Goal: Task Accomplishment & Management: Manage account settings

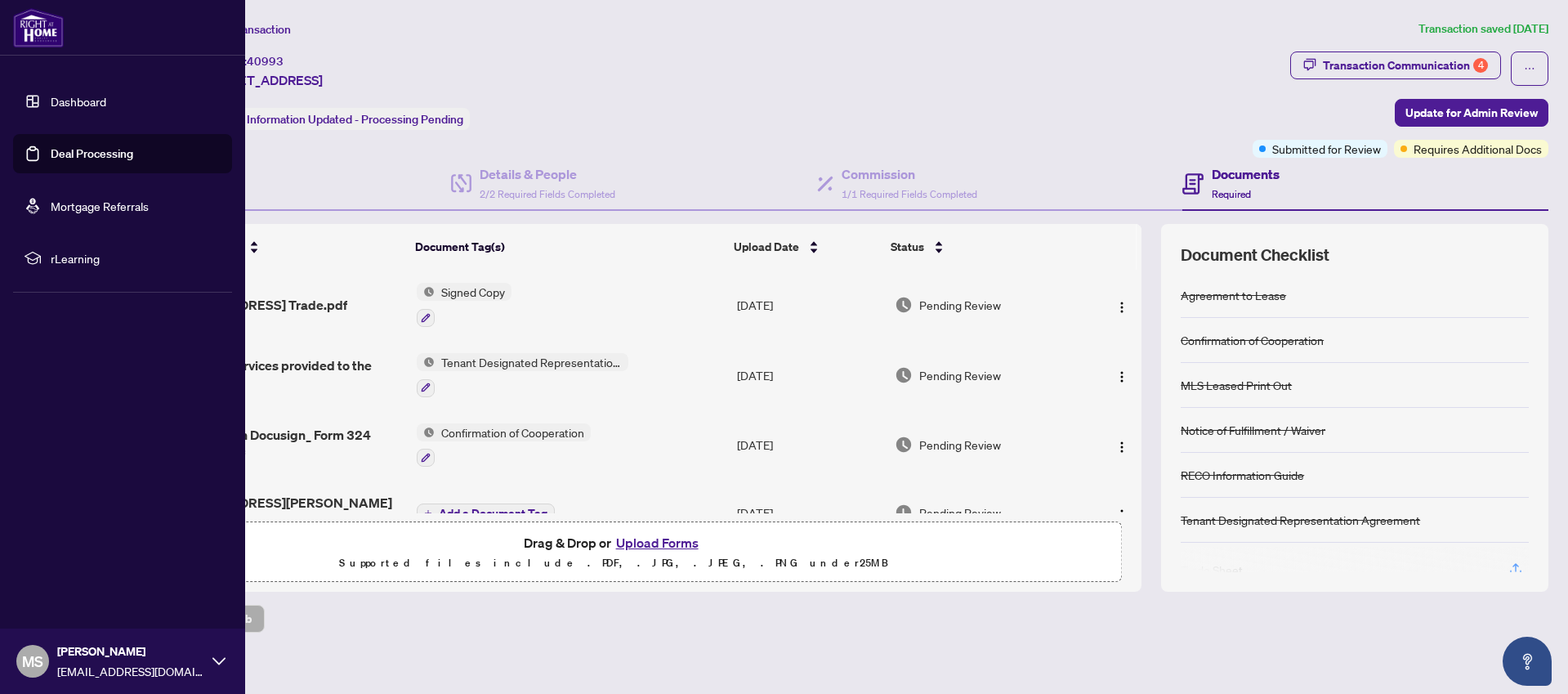
click at [50, 154] on link "Deal Processing" at bounding box center [92, 153] width 82 height 15
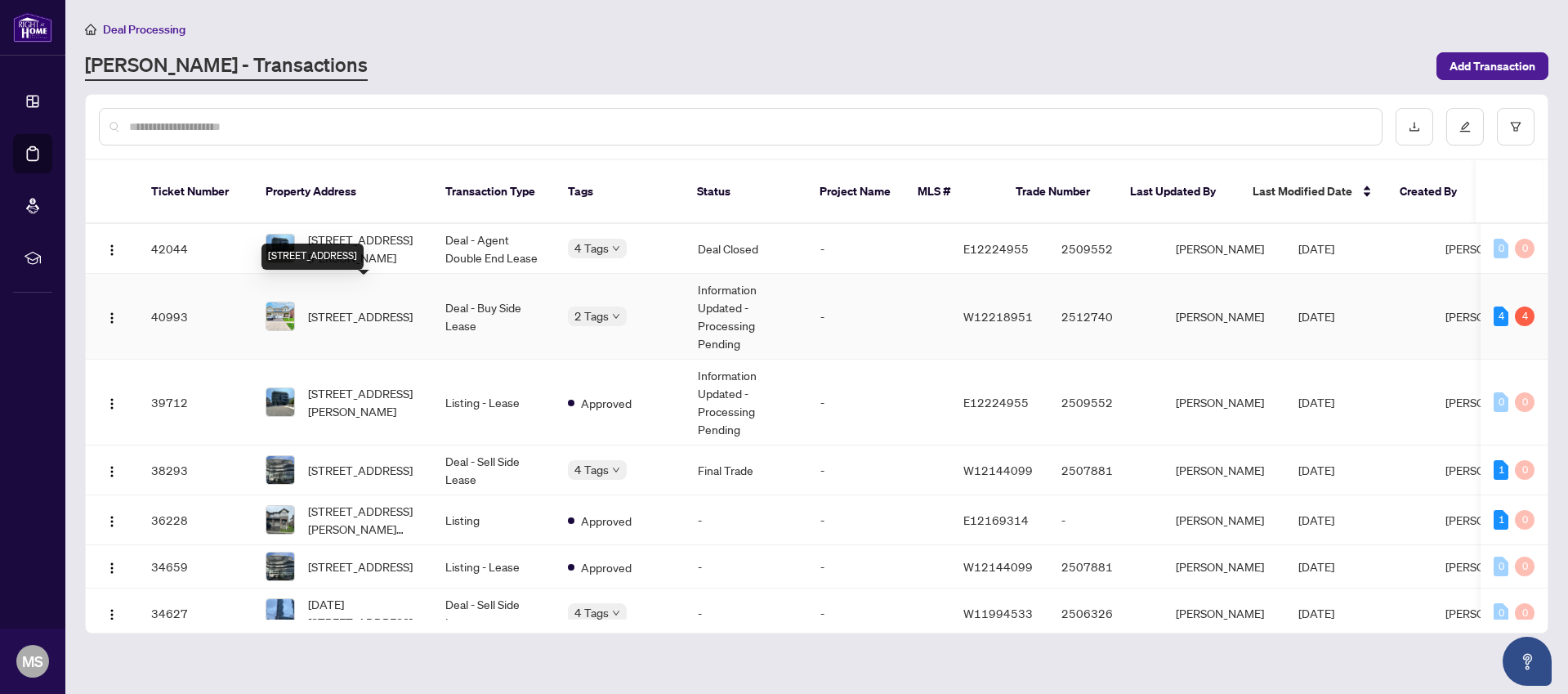
click at [367, 308] on span "[STREET_ADDRESS]" at bounding box center [360, 316] width 105 height 18
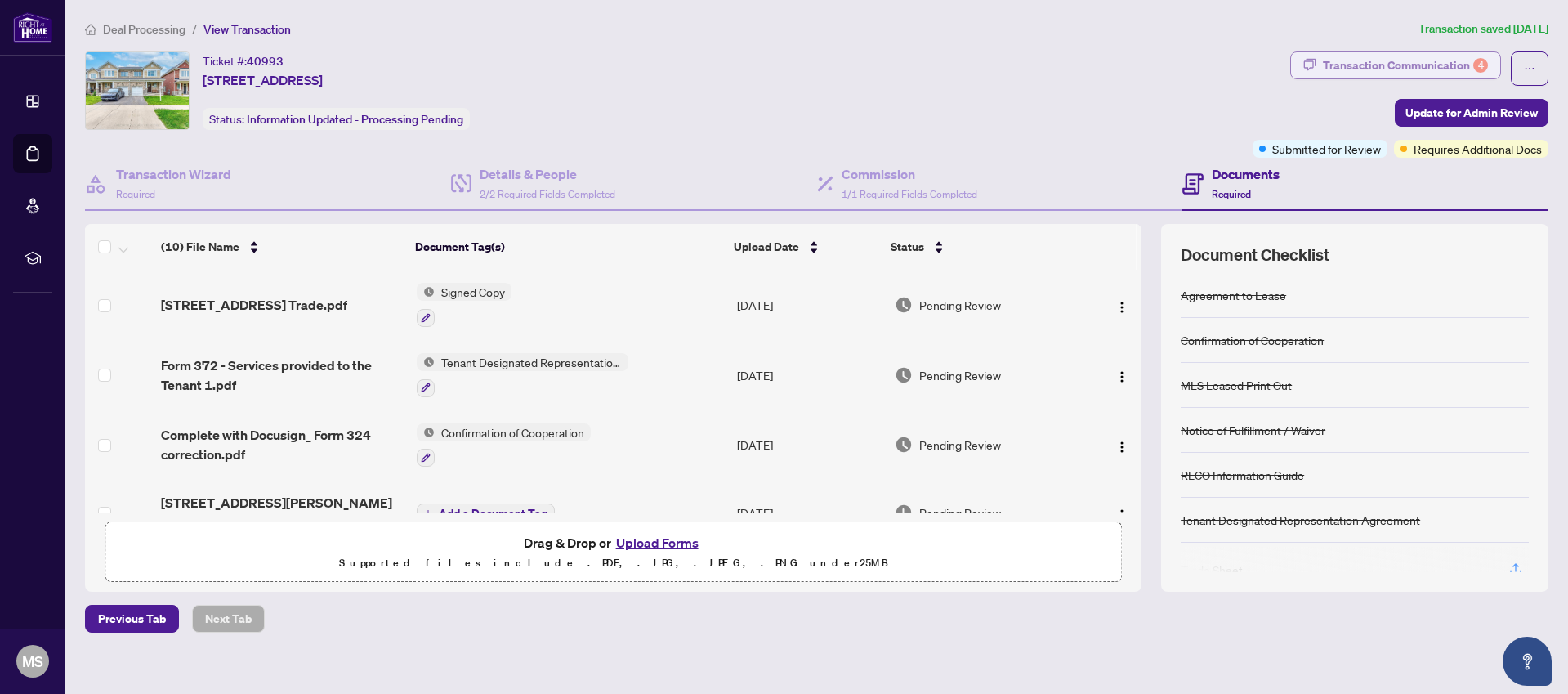
click at [1386, 68] on div "Transaction Communication 4" at bounding box center [1405, 65] width 165 height 26
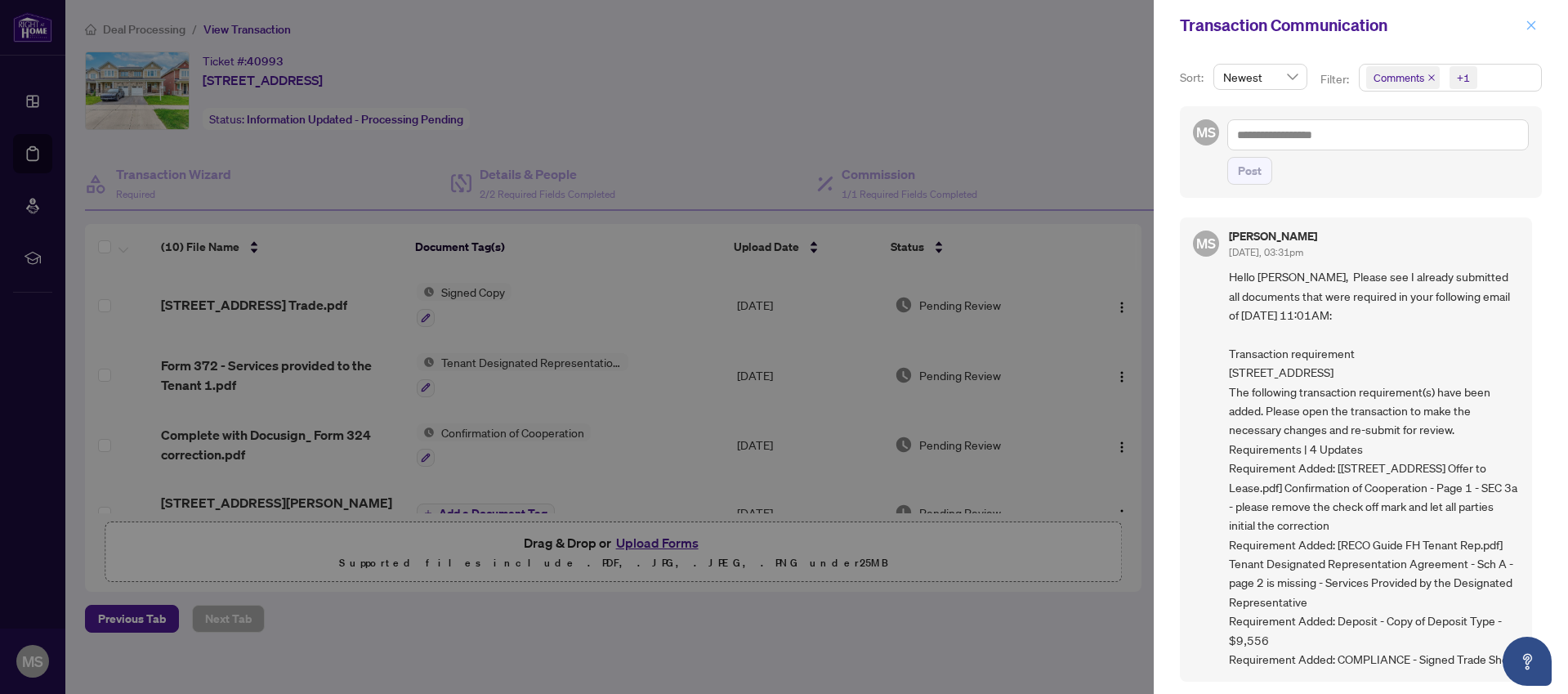
click at [1530, 28] on icon "close" at bounding box center [1532, 25] width 11 height 11
